Goal: Information Seeking & Learning: Learn about a topic

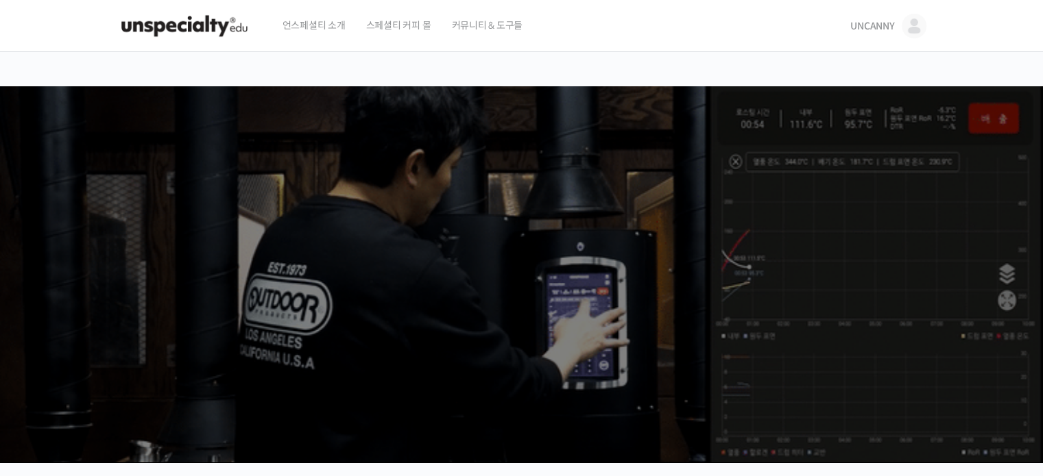
click at [908, 23] on img at bounding box center [914, 26] width 25 height 25
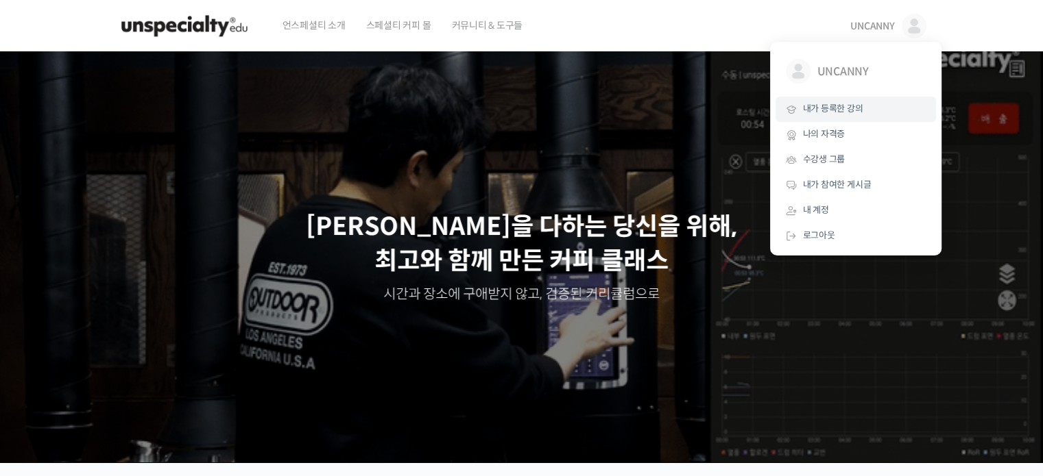
click at [840, 109] on span "내가 등록한 강의" at bounding box center [833, 109] width 60 height 12
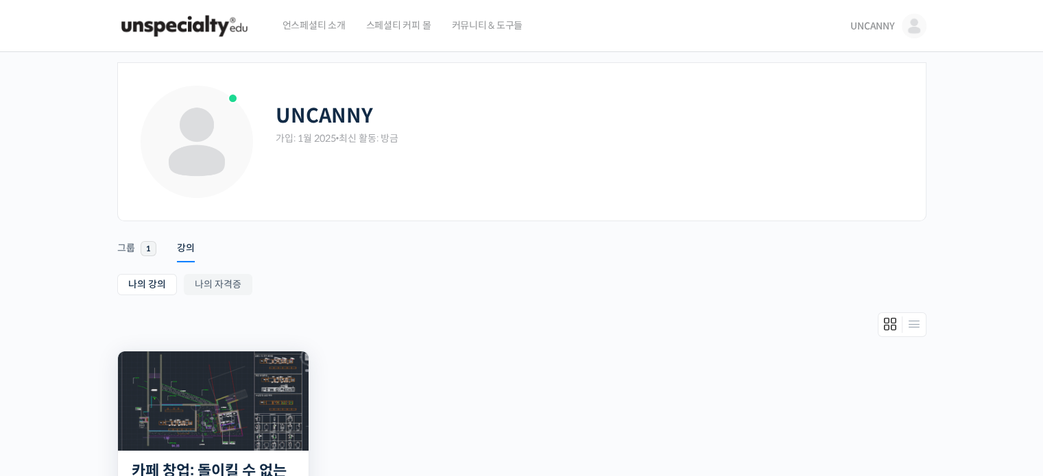
scroll to position [269, 0]
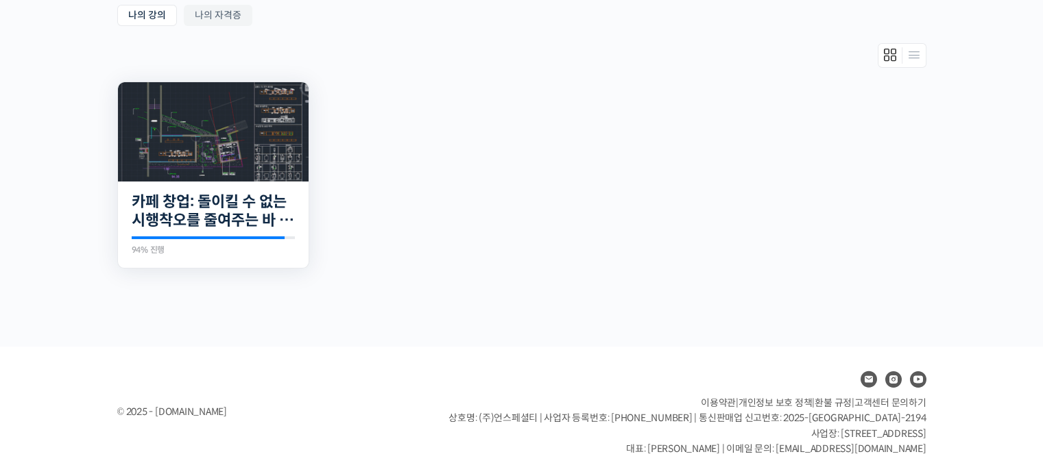
click at [256, 186] on div "17개의 수업 카페 창업: 돌이킬 수 없는 시행착오를 줄여주는 바 설계 노하우 94% 진행 최근 활동: 2025년 01월 30일 8:16 오후…" at bounding box center [213, 225] width 191 height 87
click at [244, 217] on link "카페 창업: 돌이킬 수 없는 시행착오를 줄여주는 바 설계 노하우" at bounding box center [213, 212] width 163 height 38
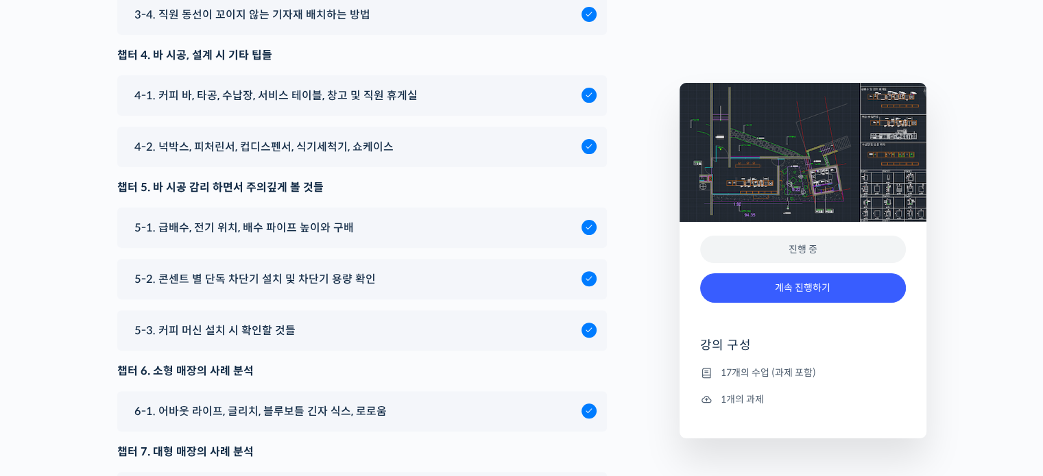
scroll to position [5622, 0]
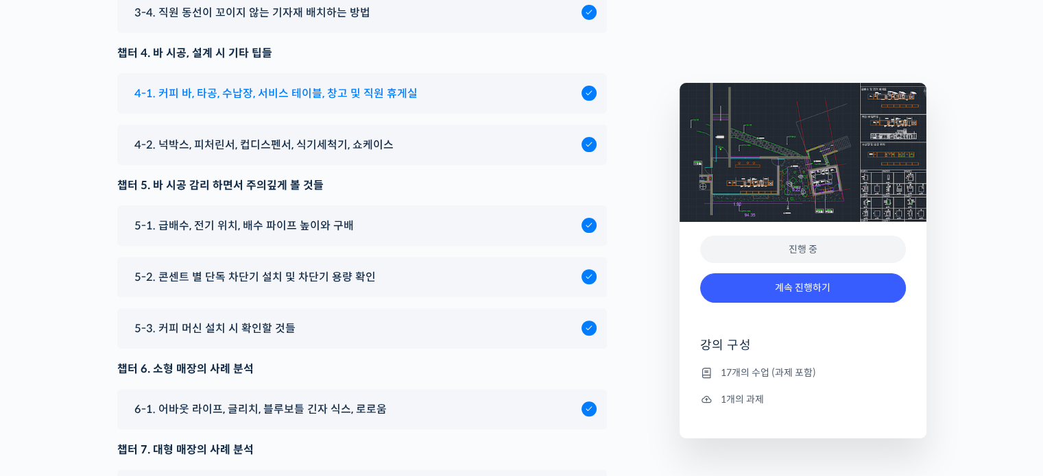
click at [258, 114] on div "4-1. 커피 바, 타공, 수납장, 서비스 테이블, 창고 및 직원 휴게실" at bounding box center [361, 93] width 489 height 40
click at [265, 103] on span "4-1. 커피 바, 타공, 수납장, 서비스 테이블, 창고 및 직원 휴게실" at bounding box center [275, 93] width 283 height 19
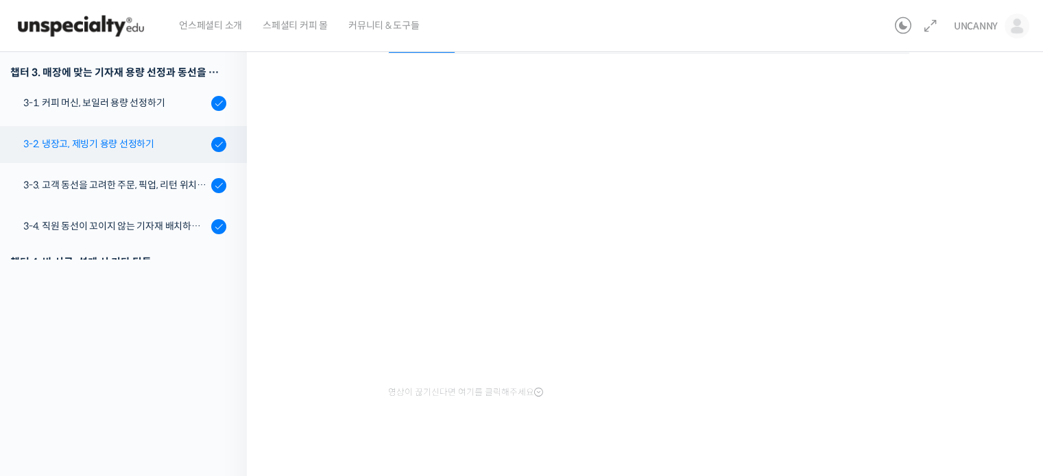
scroll to position [145, 0]
